Goal: Information Seeking & Learning: Find specific fact

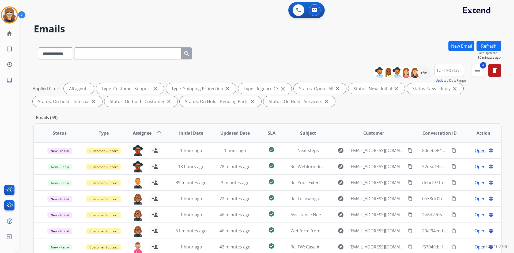
select select "**********"
select select "*"
click at [98, 57] on input "text" at bounding box center [127, 53] width 107 height 12
paste input "**********"
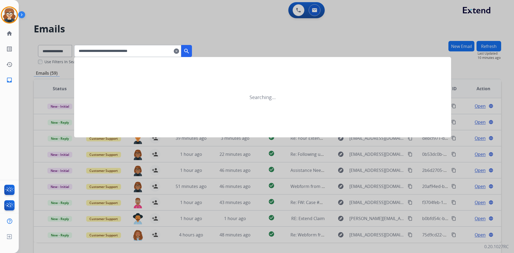
type input "**********"
click at [190, 51] on mat-icon "search" at bounding box center [186, 51] width 6 height 6
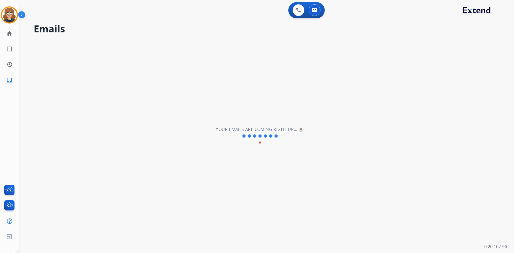
select select "*"
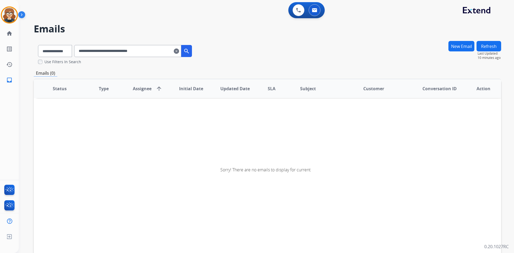
click at [190, 50] on mat-icon "search" at bounding box center [186, 51] width 6 height 6
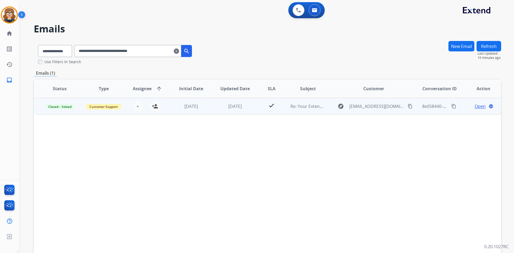
click at [475, 106] on span "Open" at bounding box center [480, 106] width 11 height 6
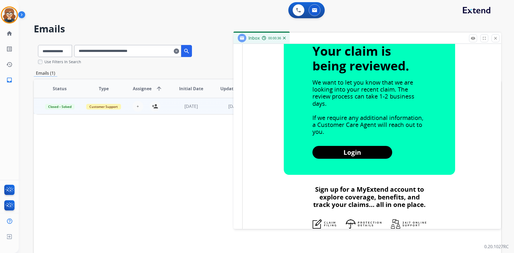
scroll to position [86, 0]
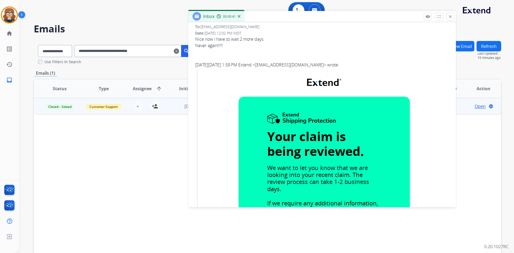
drag, startPoint x: 328, startPoint y: 37, endPoint x: 283, endPoint y: 15, distance: 50.2
click at [283, 15] on div "Inbox 00:00:41" at bounding box center [322, 16] width 268 height 11
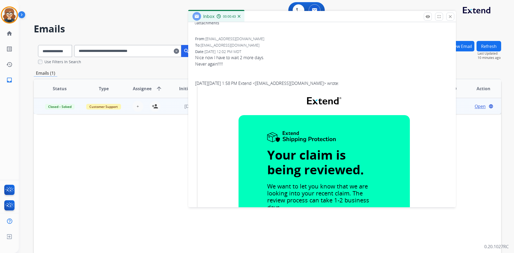
scroll to position [63, 0]
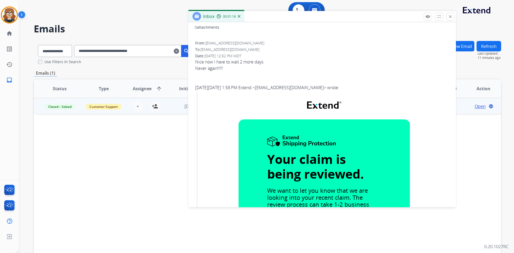
drag, startPoint x: 90, startPoint y: 63, endPoint x: 100, endPoint y: 62, distance: 10.0
click at [90, 63] on div "Use Filters In Search" at bounding box center [117, 61] width 158 height 5
drag, startPoint x: 168, startPoint y: 54, endPoint x: 31, endPoint y: 52, distance: 137.1
click at [31, 52] on div "**********" at bounding box center [260, 145] width 483 height 253
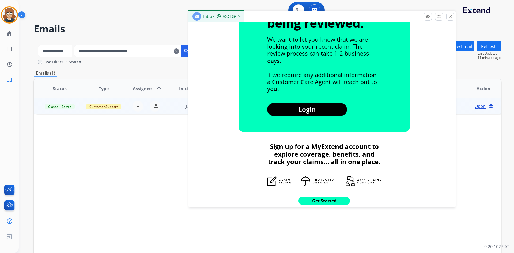
scroll to position [107, 0]
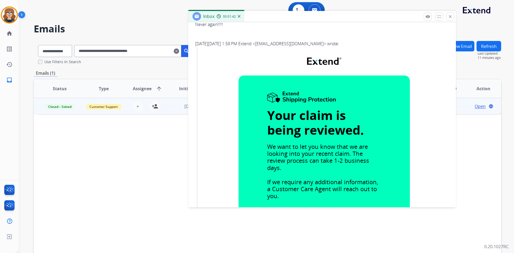
drag, startPoint x: 451, startPoint y: 16, endPoint x: 437, endPoint y: 22, distance: 14.9
click at [451, 16] on mat-icon "close" at bounding box center [450, 16] width 5 height 5
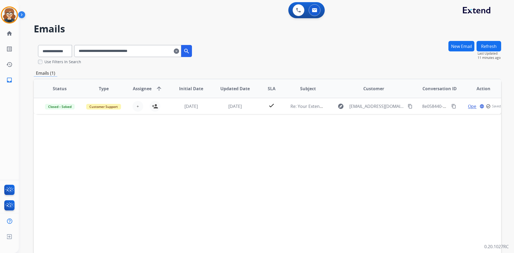
click at [245, 166] on div "Status Type Assignee arrow_upward Initial Date Updated Date SLA Subject Custome…" at bounding box center [268, 168] width 468 height 179
click at [386, 140] on div "Status Type Assignee arrow_upward Initial Date Updated Date SLA Subject Custome…" at bounding box center [268, 168] width 468 height 179
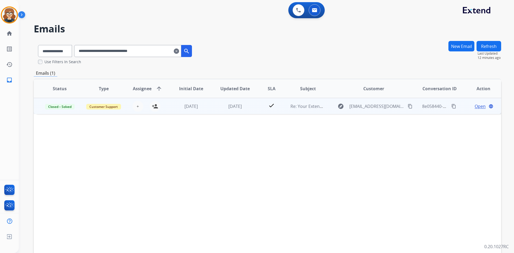
click at [475, 107] on span "Open" at bounding box center [480, 106] width 11 height 6
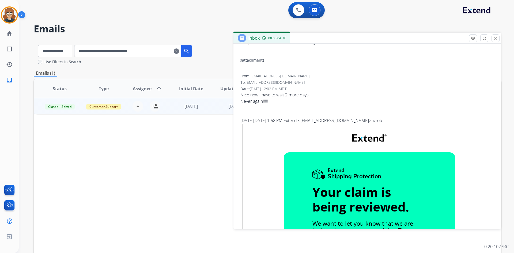
scroll to position [0, 0]
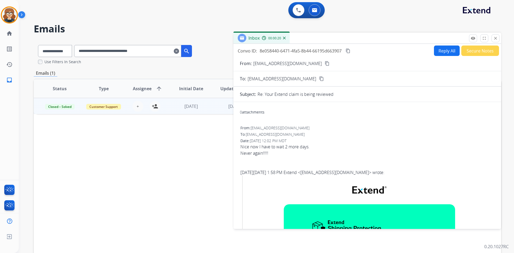
click at [484, 49] on button "Secure Notes" at bounding box center [480, 51] width 38 height 10
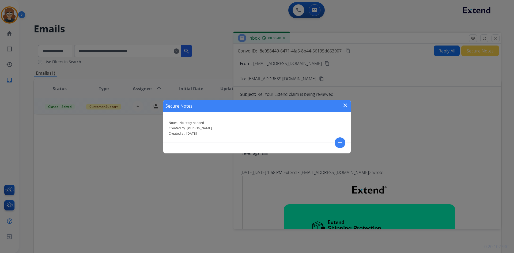
click at [346, 106] on mat-icon "close" at bounding box center [345, 105] width 6 height 6
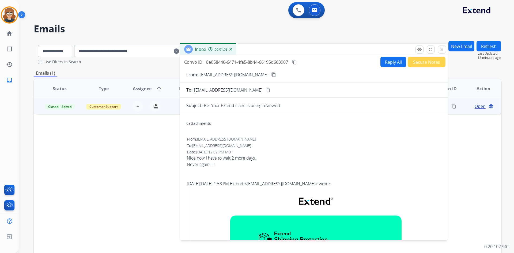
drag, startPoint x: 390, startPoint y: 39, endPoint x: 332, endPoint y: 51, distance: 58.5
click at [332, 51] on div "Inbox 00:01:03" at bounding box center [314, 49] width 268 height 11
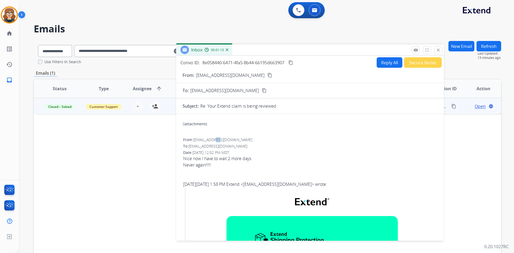
drag, startPoint x: 215, startPoint y: 138, endPoint x: 220, endPoint y: 140, distance: 4.7
click at [220, 140] on span "[EMAIL_ADDRESS][DOMAIN_NAME]" at bounding box center [222, 139] width 59 height 5
click at [295, 145] on div "To: [EMAIL_ADDRESS][DOMAIN_NAME]" at bounding box center [310, 146] width 254 height 5
click at [437, 50] on mat-icon "close" at bounding box center [438, 50] width 5 height 5
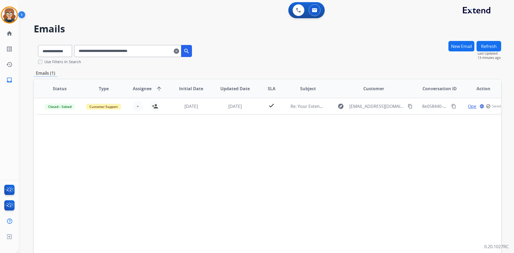
click at [167, 151] on div "Status Type Assignee arrow_upward Initial Date Updated Date SLA Subject Custome…" at bounding box center [268, 168] width 468 height 179
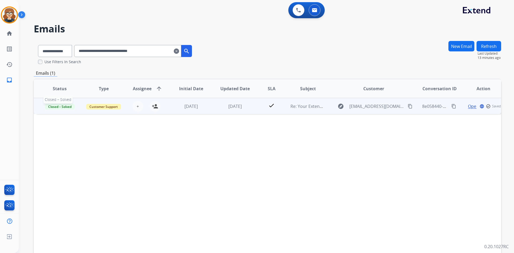
click at [55, 108] on span "Closed – Solved" at bounding box center [60, 107] width 30 height 6
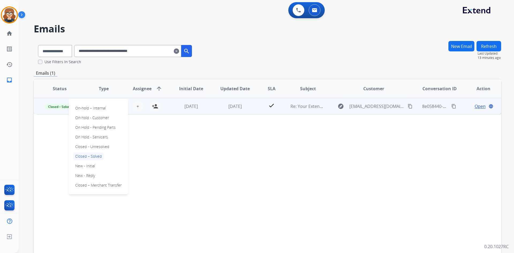
click at [246, 174] on div "Status Type Assignee arrow_upward Initial Date Updated Date SLA Subject Custome…" at bounding box center [268, 168] width 468 height 179
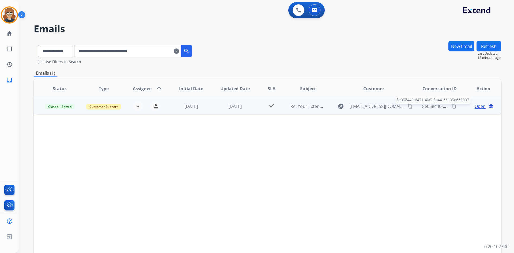
click at [432, 108] on span "8e058440-6471-4fa5-8b44-66195d663907" at bounding box center [463, 106] width 82 height 6
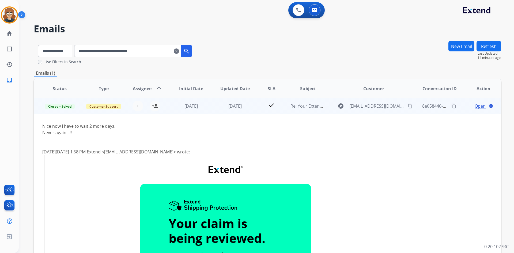
click at [336, 149] on div "[DATE][DATE] 1:58 PM Extend < [EMAIL_ADDRESS][DOMAIN_NAME] > wrote:" at bounding box center [223, 152] width 363 height 6
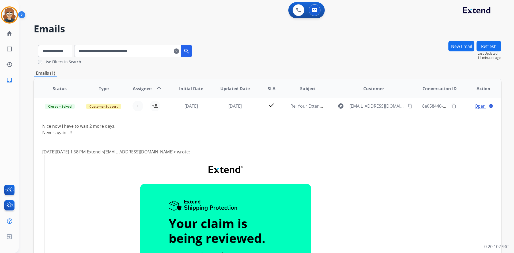
click at [440, 86] on span "Conversation ID" at bounding box center [440, 88] width 34 height 6
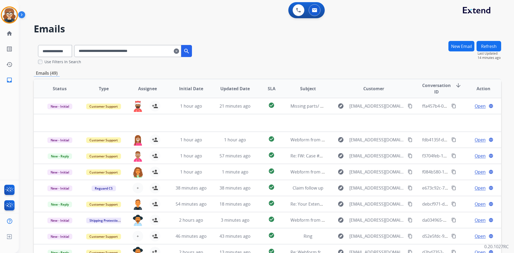
click at [190, 48] on mat-icon "search" at bounding box center [186, 51] width 6 height 6
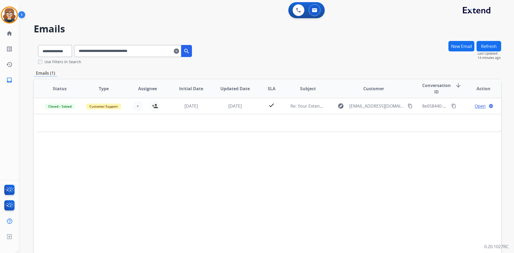
drag, startPoint x: 435, startPoint y: 165, endPoint x: 347, endPoint y: 152, distance: 89.2
click at [435, 165] on div "Status Type Assignee Initial Date Updated Date SLA Subject Customer Conversatio…" at bounding box center [268, 168] width 468 height 179
click at [388, 172] on div "Status Type Assignee Initial Date Updated Date SLA Subject Customer Conversatio…" at bounding box center [268, 168] width 468 height 179
click at [190, 51] on mat-icon "search" at bounding box center [186, 51] width 6 height 6
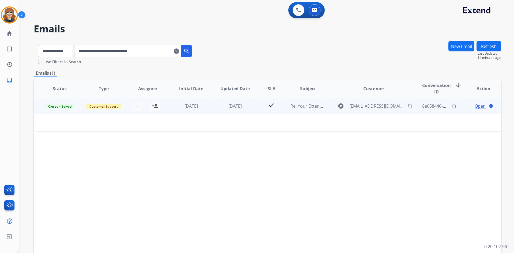
click at [475, 106] on span "Open" at bounding box center [480, 106] width 11 height 6
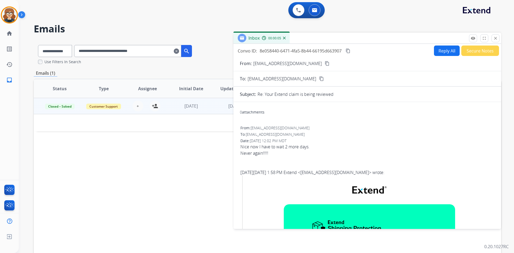
click at [412, 126] on div "From: [EMAIL_ADDRESS][DOMAIN_NAME]" at bounding box center [367, 127] width 254 height 5
click at [483, 51] on button "Secure Notes" at bounding box center [480, 51] width 38 height 10
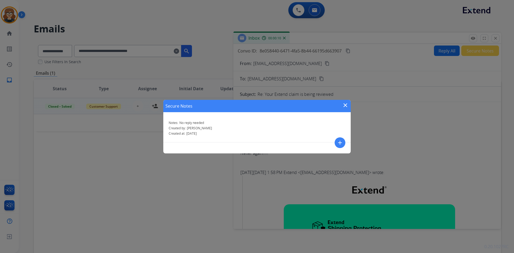
click at [339, 143] on mat-icon "add" at bounding box center [340, 143] width 6 height 6
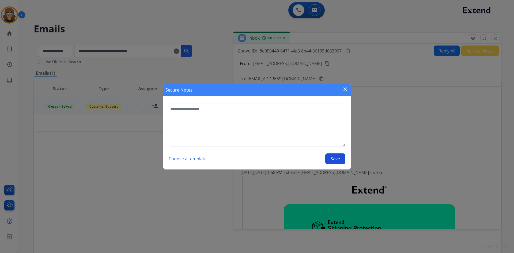
click at [344, 89] on mat-icon "close" at bounding box center [345, 89] width 6 height 6
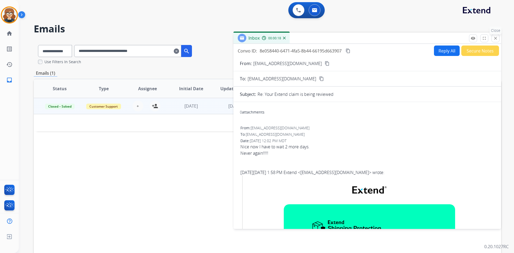
click at [496, 39] on mat-icon "close" at bounding box center [495, 38] width 5 height 5
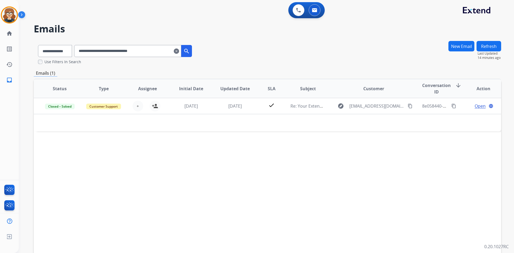
click at [190, 53] on mat-icon "search" at bounding box center [186, 51] width 6 height 6
click at [324, 176] on div "Status Type Assignee Initial Date Updated Date SLA Subject Customer Conversatio…" at bounding box center [268, 168] width 468 height 179
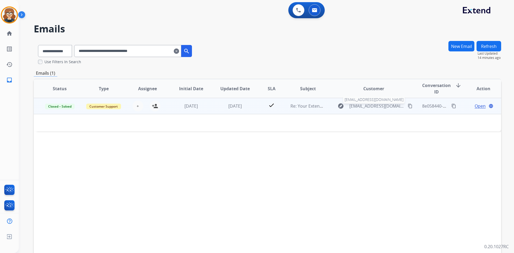
click at [366, 105] on span "[EMAIL_ADDRESS][DOMAIN_NAME]" at bounding box center [376, 106] width 55 height 6
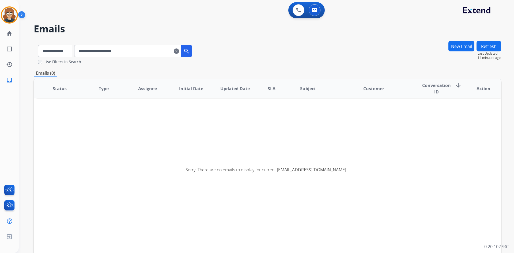
click at [56, 87] on span "Status" at bounding box center [60, 88] width 14 height 6
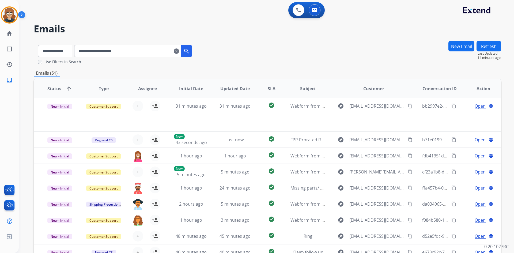
drag, startPoint x: 46, startPoint y: 51, endPoint x: -20, endPoint y: 45, distance: 66.4
click at [0, 45] on html "**********" at bounding box center [257, 126] width 514 height 253
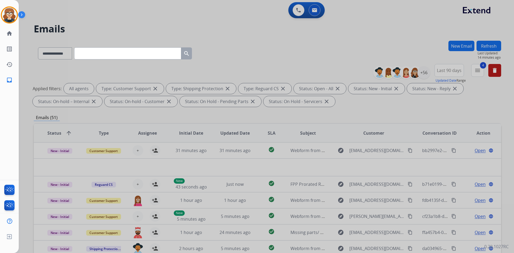
drag, startPoint x: 122, startPoint y: 50, endPoint x: 118, endPoint y: 52, distance: 4.5
click at [122, 50] on input "text" at bounding box center [127, 53] width 107 height 12
click at [113, 52] on input "text" at bounding box center [127, 53] width 107 height 12
paste input "**********"
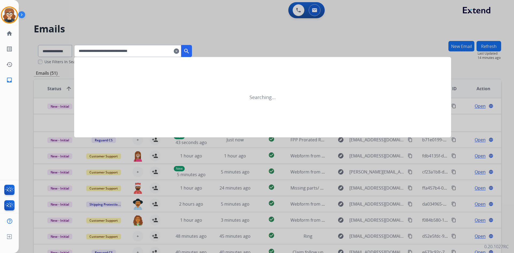
type input "**********"
click at [190, 52] on mat-icon "search" at bounding box center [186, 51] width 6 height 6
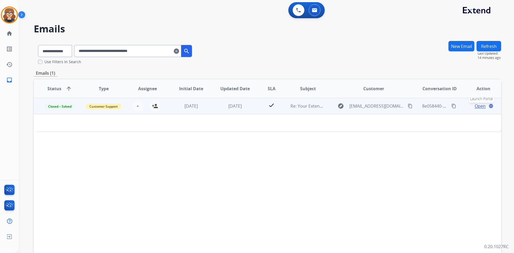
click at [489, 106] on mat-icon "language" at bounding box center [491, 106] width 5 height 5
click at [475, 107] on span "Open" at bounding box center [480, 106] width 11 height 6
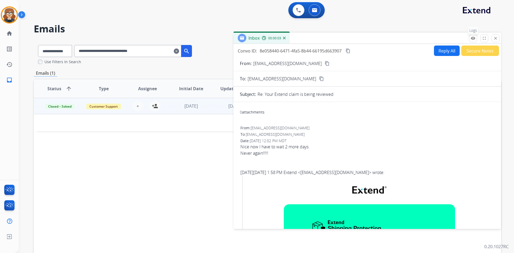
click at [473, 39] on mat-icon "remove_red_eye" at bounding box center [473, 38] width 5 height 5
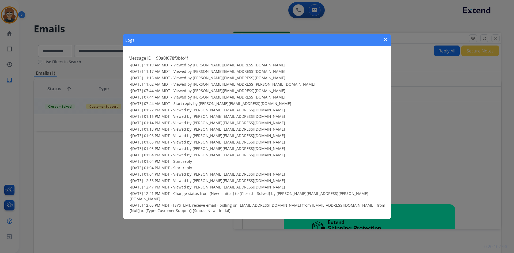
drag, startPoint x: 330, startPoint y: 43, endPoint x: 330, endPoint y: 36, distance: 6.7
click at [330, 36] on div "Logs close Message ID: 199a0f078f0bfc4f • [DATE] 11:19 AM MDT - Viewed by [PERS…" at bounding box center [257, 126] width 514 height 253
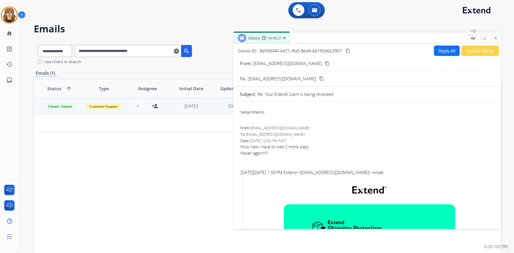
click at [471, 38] on mat-icon "remove_red_eye" at bounding box center [473, 38] width 5 height 5
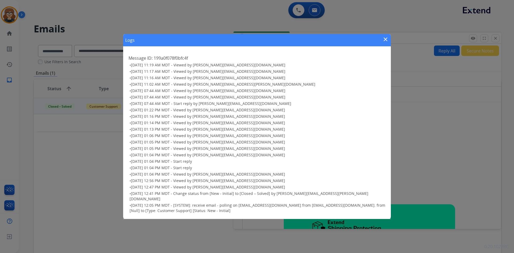
click at [386, 42] on mat-icon "close" at bounding box center [385, 39] width 6 height 6
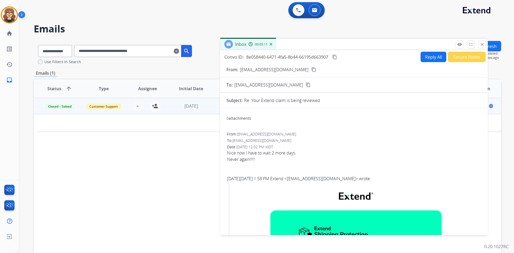
drag, startPoint x: 429, startPoint y: 39, endPoint x: 410, endPoint y: 48, distance: 21.4
click at [410, 48] on div "Inbox 00:05:11" at bounding box center [354, 44] width 268 height 11
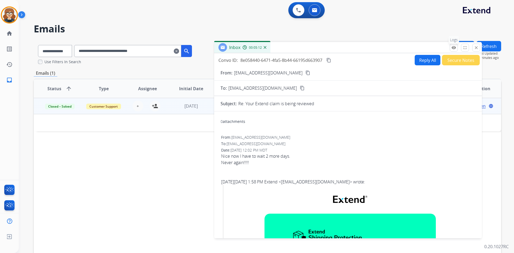
click at [455, 47] on mat-icon "remove_red_eye" at bounding box center [454, 47] width 5 height 5
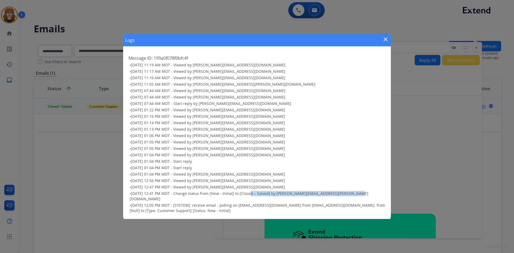
drag, startPoint x: 276, startPoint y: 197, endPoint x: 345, endPoint y: 196, distance: 69.4
click at [347, 197] on span "[DATE] 12:41 PM MDT - Change status from [New - Initial] to [Closed – Solved] b…" at bounding box center [249, 196] width 239 height 10
click at [296, 171] on h3 "• [DATE] 01:04 PM MDT - Start reply" at bounding box center [258, 167] width 256 height 5
drag, startPoint x: 185, startPoint y: 190, endPoint x: 277, endPoint y: 190, distance: 92.1
click at [277, 190] on h3 "• [DATE] 12:47 PM MDT - Viewed by [PERSON_NAME][EMAIL_ADDRESS][DOMAIN_NAME]" at bounding box center [258, 187] width 256 height 5
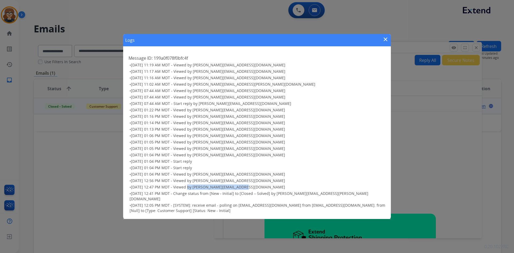
click at [277, 190] on h3 "• [DATE] 12:47 PM MDT - Viewed by [PERSON_NAME][EMAIL_ADDRESS][DOMAIN_NAME]" at bounding box center [258, 187] width 256 height 5
click at [335, 144] on h3 "• [DATE] 01:05 PM MDT - Viewed by [PERSON_NAME][EMAIL_ADDRESS][DOMAIN_NAME]" at bounding box center [258, 142] width 256 height 5
click at [385, 40] on mat-icon "close" at bounding box center [385, 39] width 6 height 6
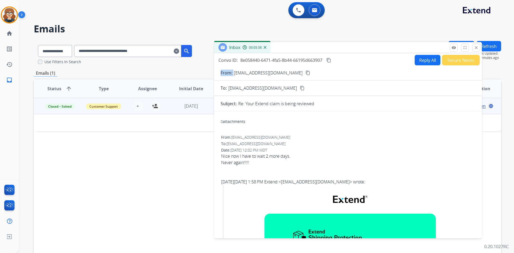
drag, startPoint x: 289, startPoint y: 73, endPoint x: 234, endPoint y: 77, distance: 55.0
copy p "From:"
drag, startPoint x: 169, startPoint y: 50, endPoint x: 144, endPoint y: 50, distance: 24.9
click at [39, 50] on div "**********" at bounding box center [115, 50] width 163 height 18
